Goal: Subscribe to service/newsletter

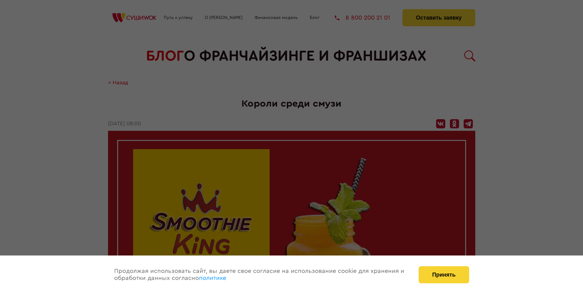
scroll to position [834, 0]
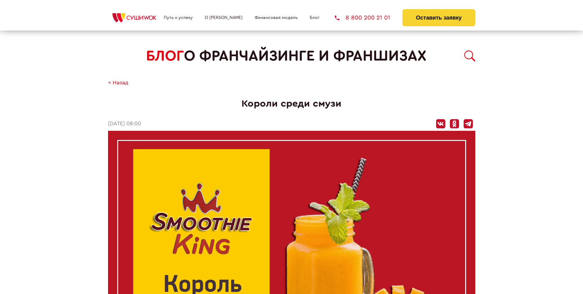
scroll to position [834, 0]
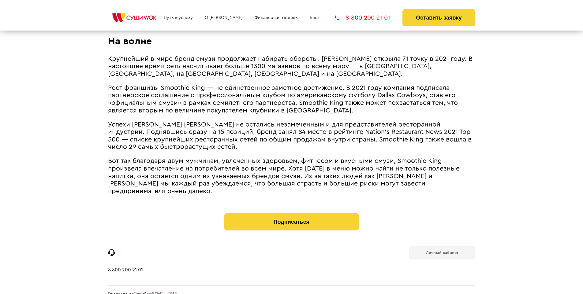
click at [442, 251] on b "Личный кабинет" at bounding box center [442, 253] width 32 height 4
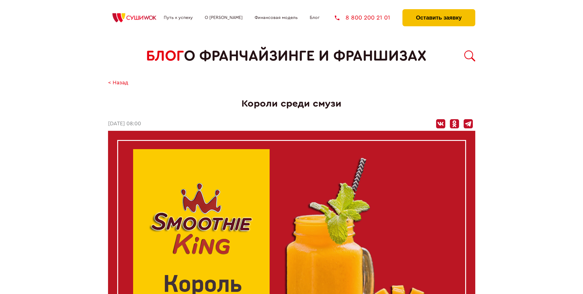
click at [439, 11] on button "Оставить заявку" at bounding box center [439, 17] width 73 height 17
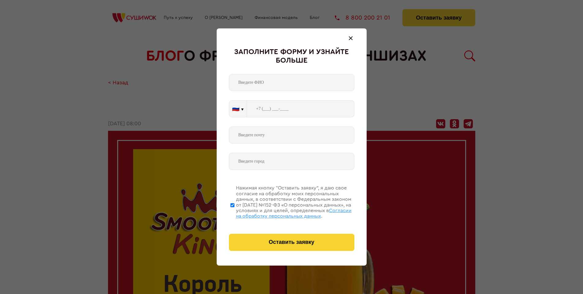
click at [284, 213] on span "Согласии на обработку персональных данных" at bounding box center [294, 213] width 116 height 10
click at [234, 213] on input "Нажимая кнопку “Оставить заявку”, я даю свое согласие на обработку моих персона…" at bounding box center [232, 205] width 4 height 49
checkbox input "false"
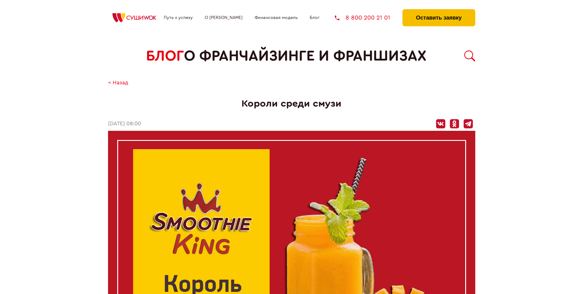
click at [439, 11] on button "Оставить заявку" at bounding box center [439, 17] width 73 height 17
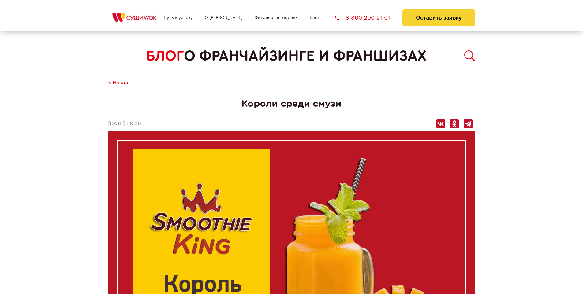
scroll to position [834, 0]
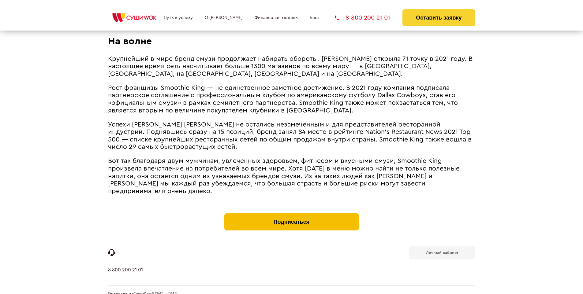
click at [291, 214] on button "Подписаться" at bounding box center [291, 222] width 135 height 17
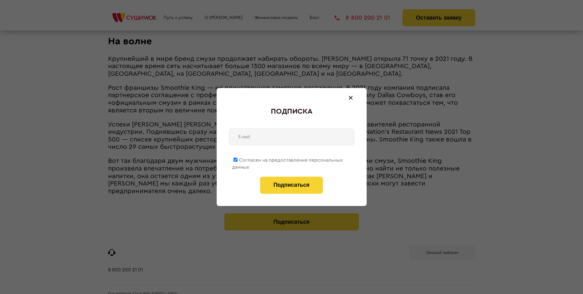
click at [288, 159] on span "Согласен на предоставление персональных данных" at bounding box center [287, 164] width 111 height 12
click at [238, 159] on input "Согласен на предоставление персональных данных" at bounding box center [236, 160] width 4 height 4
checkbox input "false"
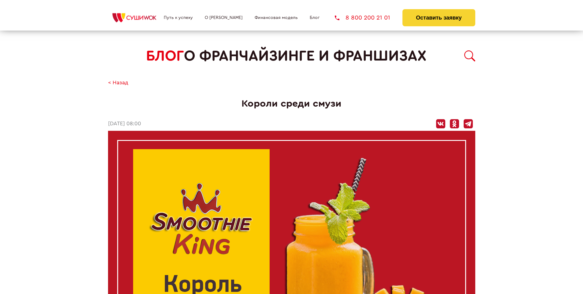
scroll to position [834, 0]
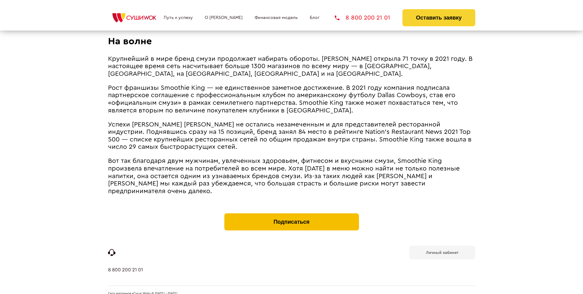
click at [291, 214] on button "Подписаться" at bounding box center [291, 222] width 135 height 17
